Goal: Task Accomplishment & Management: Use online tool/utility

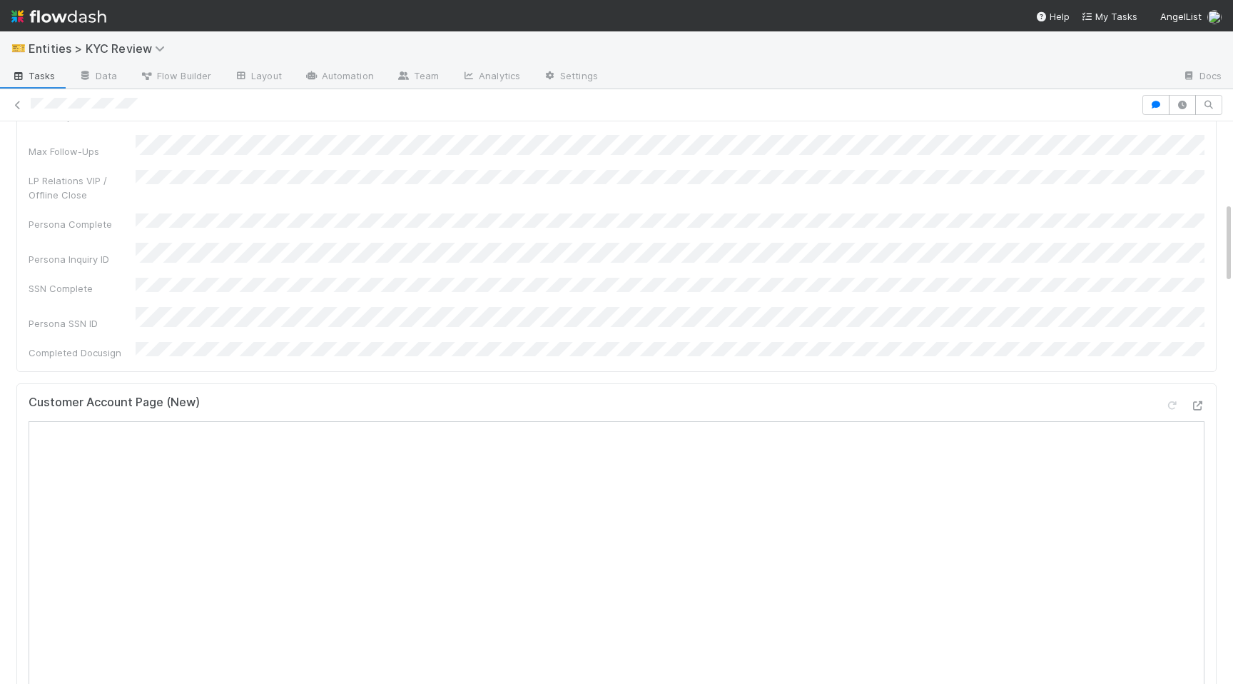
scroll to position [652, 0]
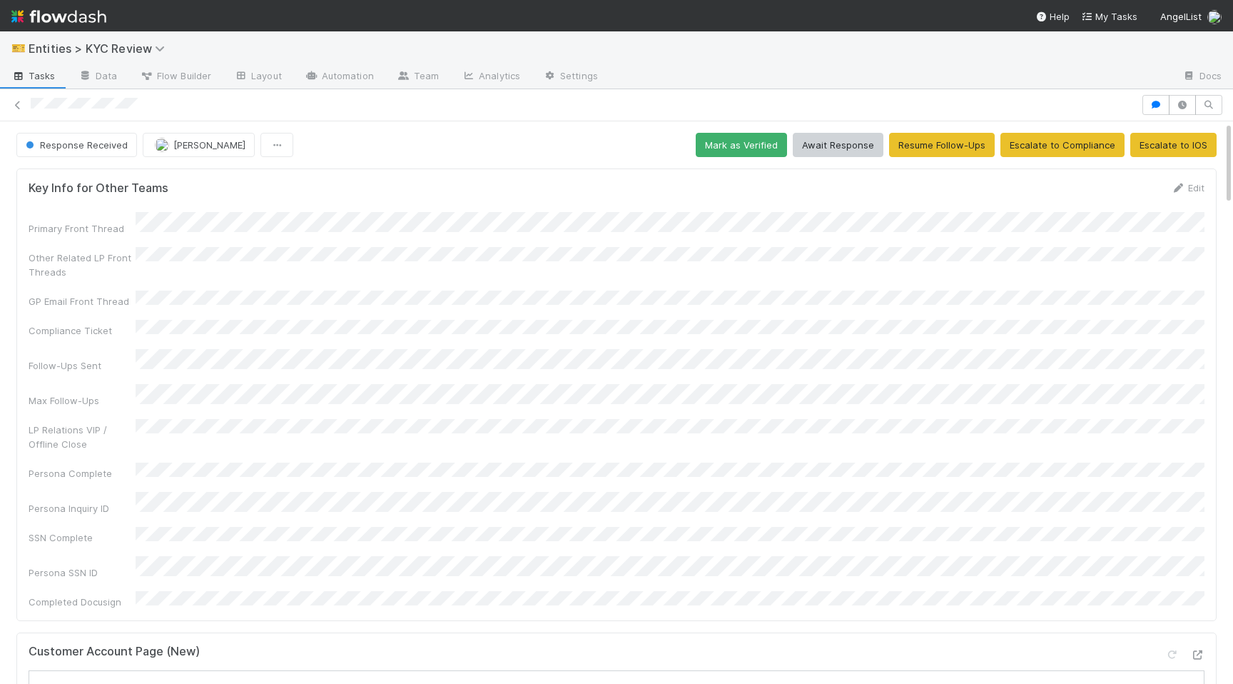
scroll to position [309, 0]
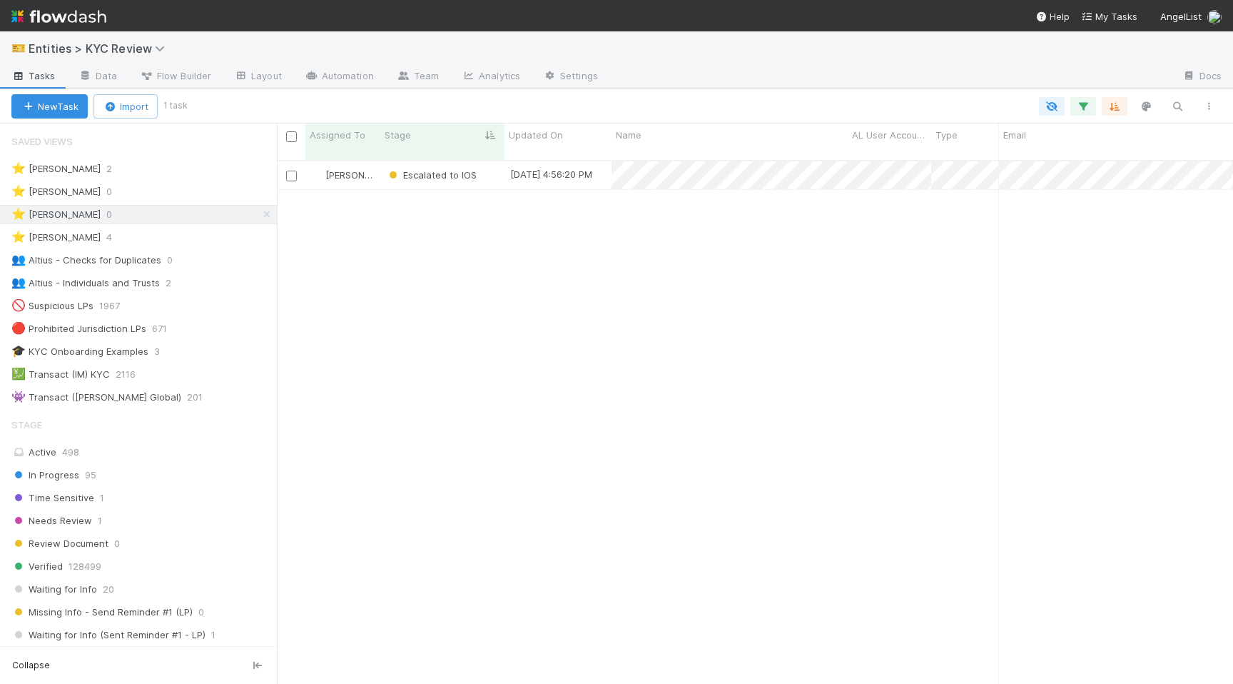
scroll to position [535, 956]
